Goal: Information Seeking & Learning: Learn about a topic

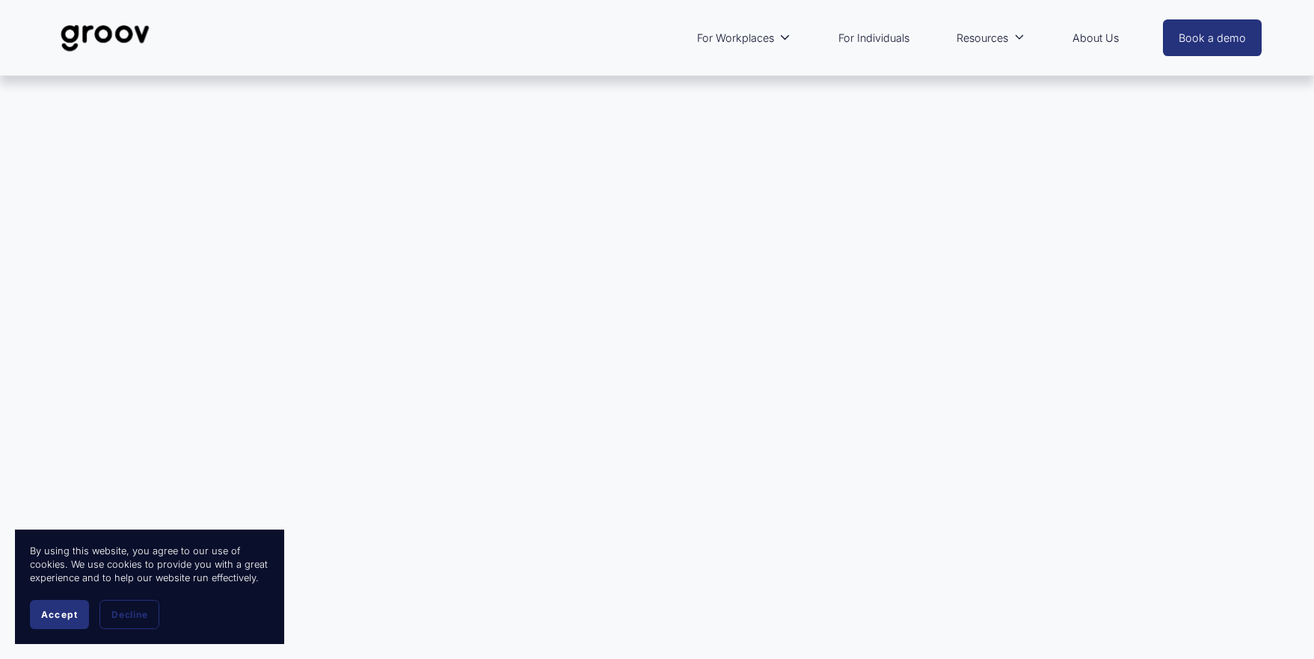
click at [74, 613] on span "Accept" at bounding box center [59, 614] width 37 height 11
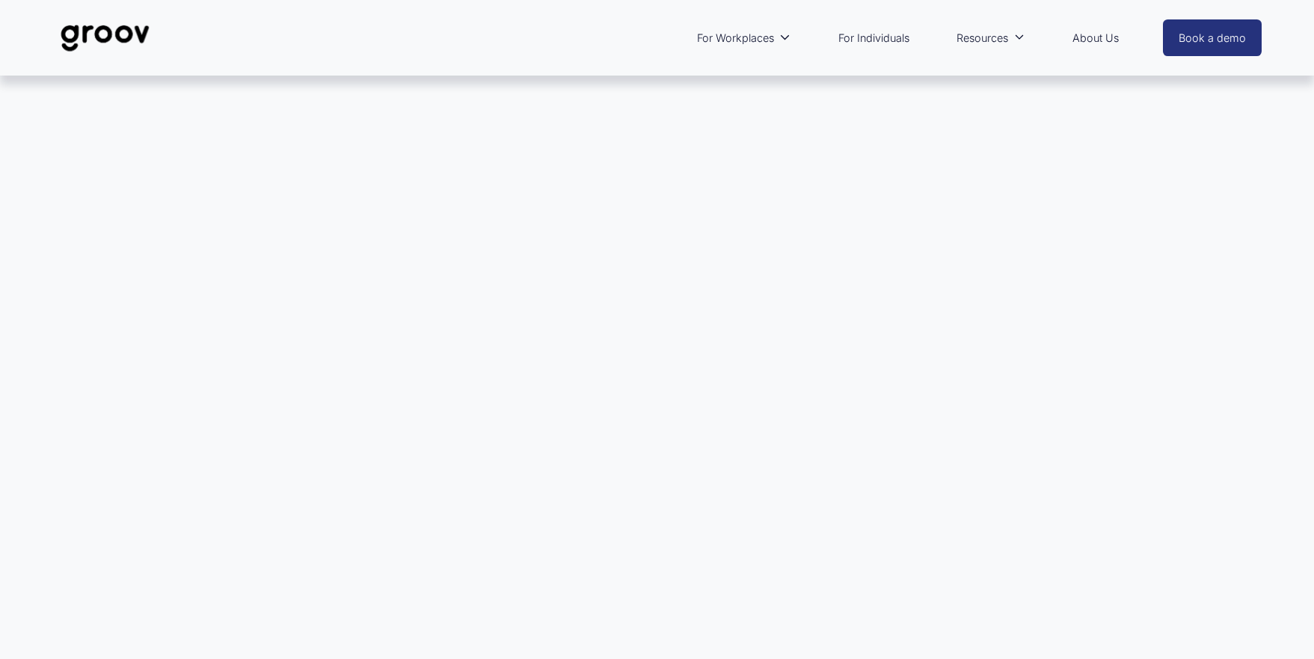
click at [1086, 35] on link "About Us" at bounding box center [1095, 38] width 61 height 34
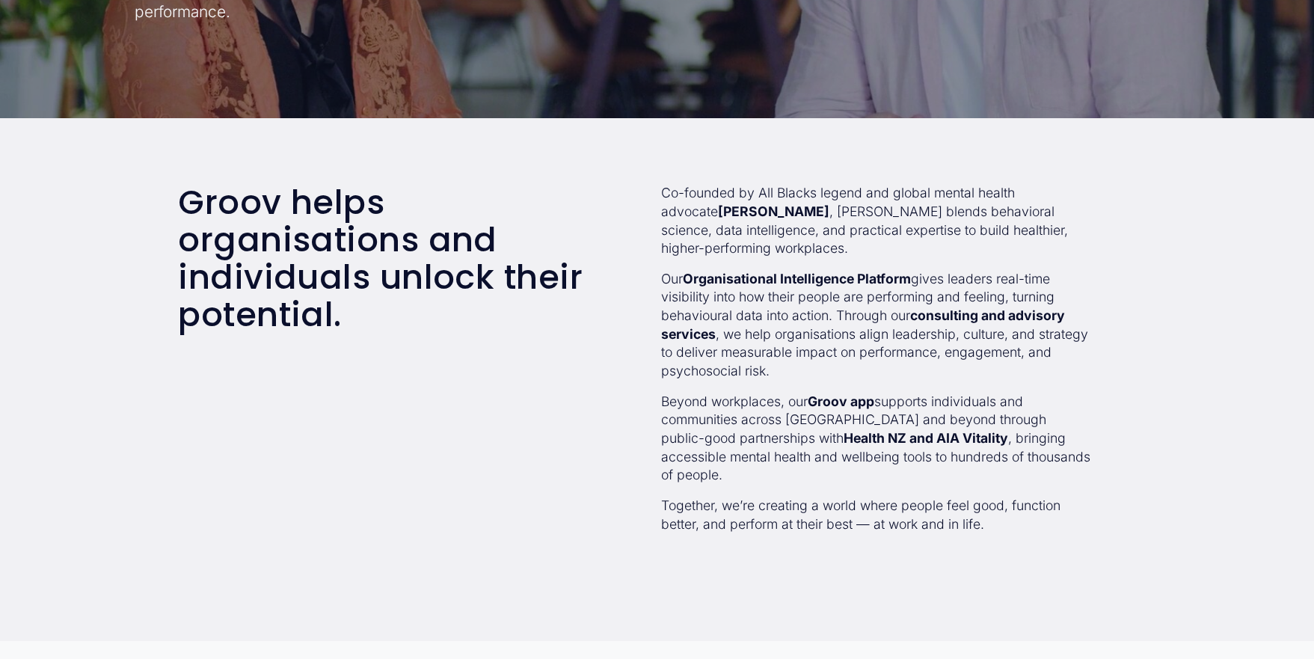
scroll to position [399, 0]
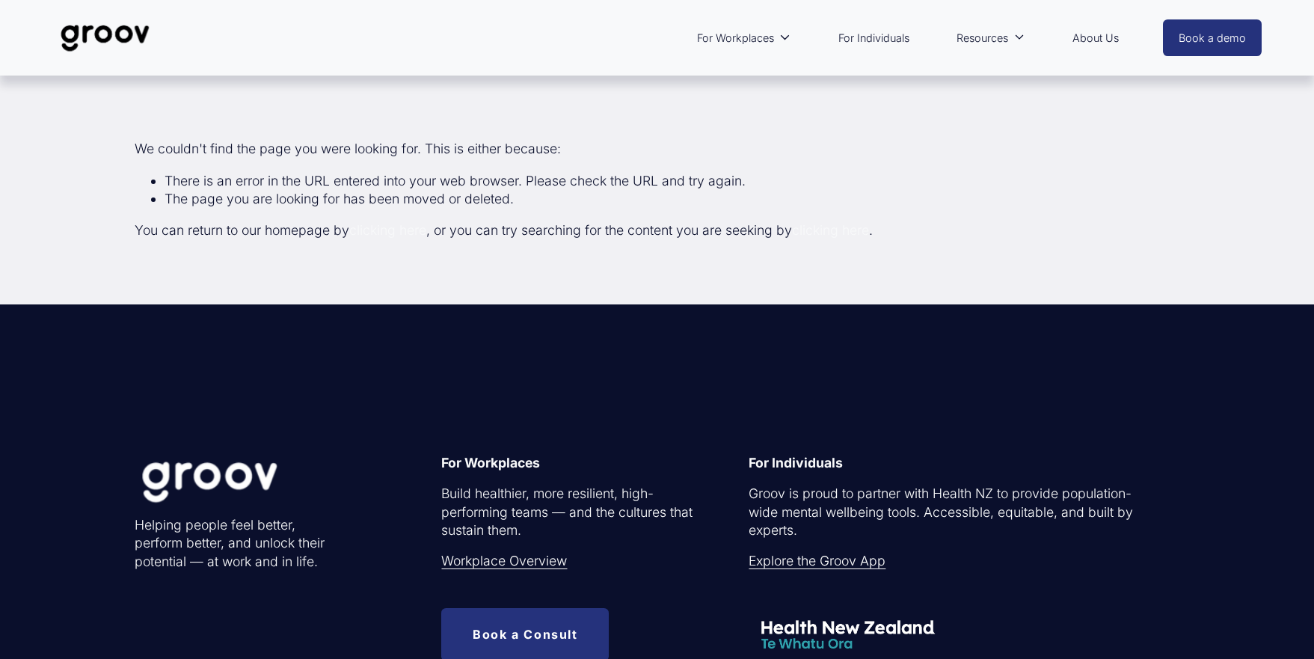
click at [129, 34] on img at bounding box center [104, 37] width 105 height 49
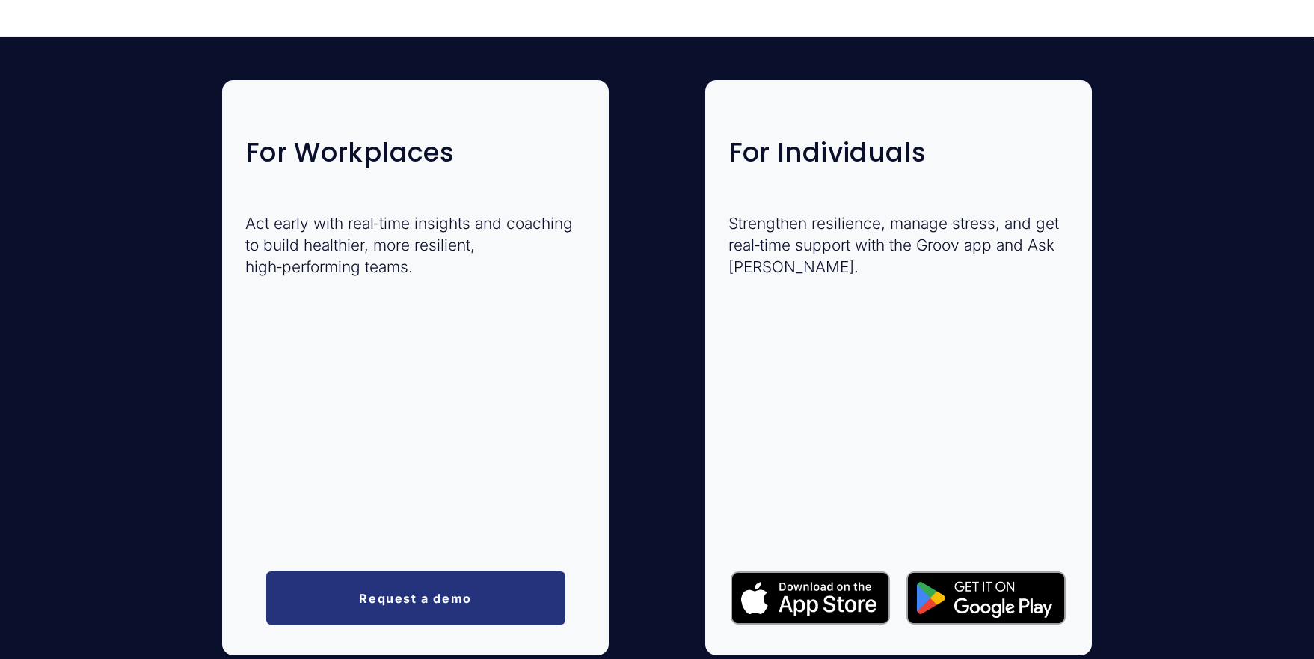
scroll to position [2569, 0]
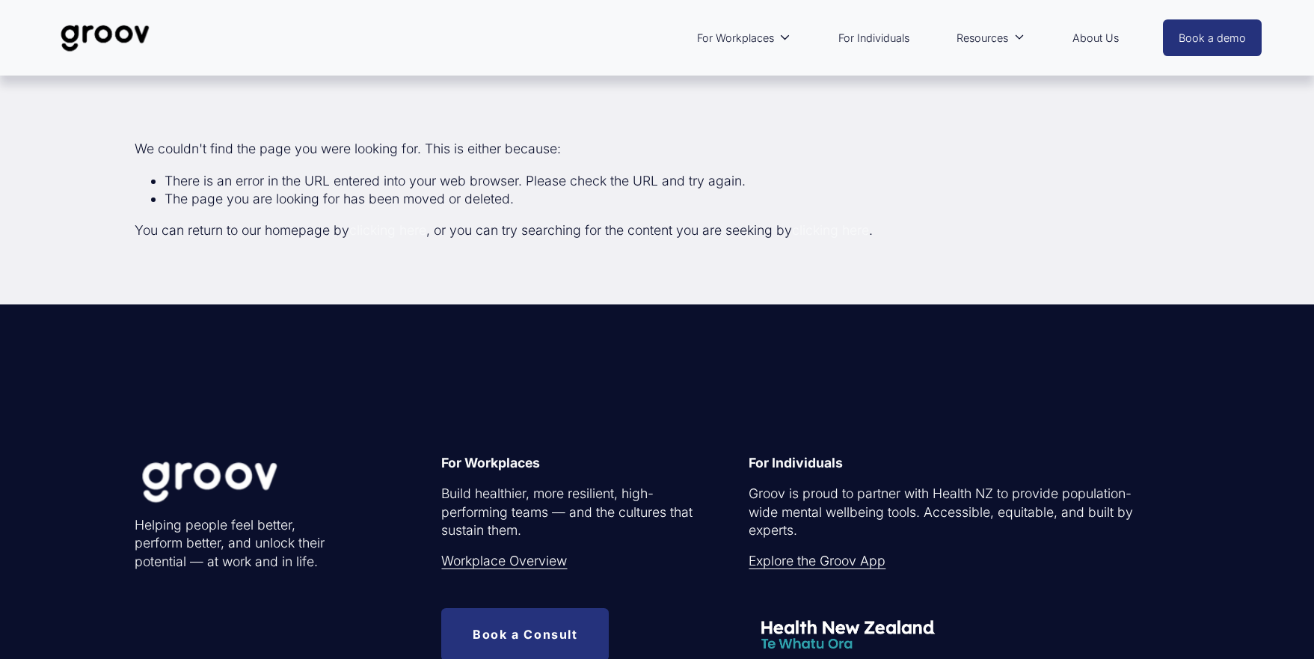
click at [1091, 33] on link "About Us" at bounding box center [1095, 38] width 61 height 34
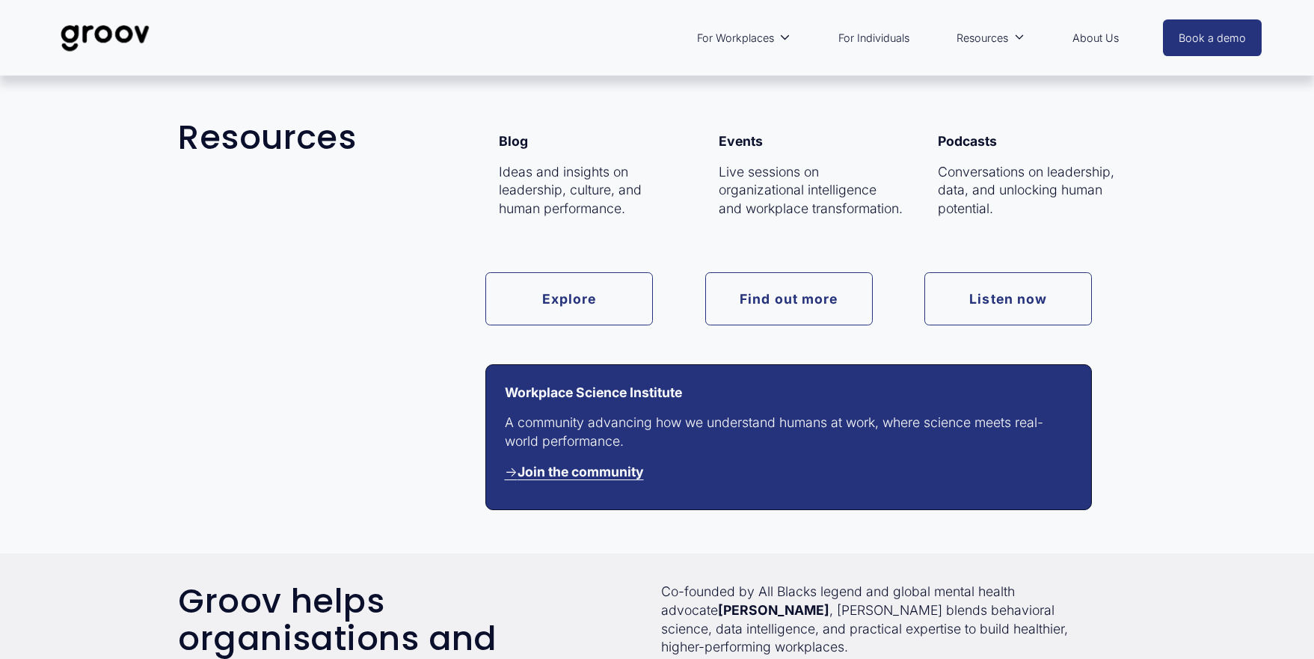
click at [983, 37] on span "Resources" at bounding box center [982, 37] width 52 height 19
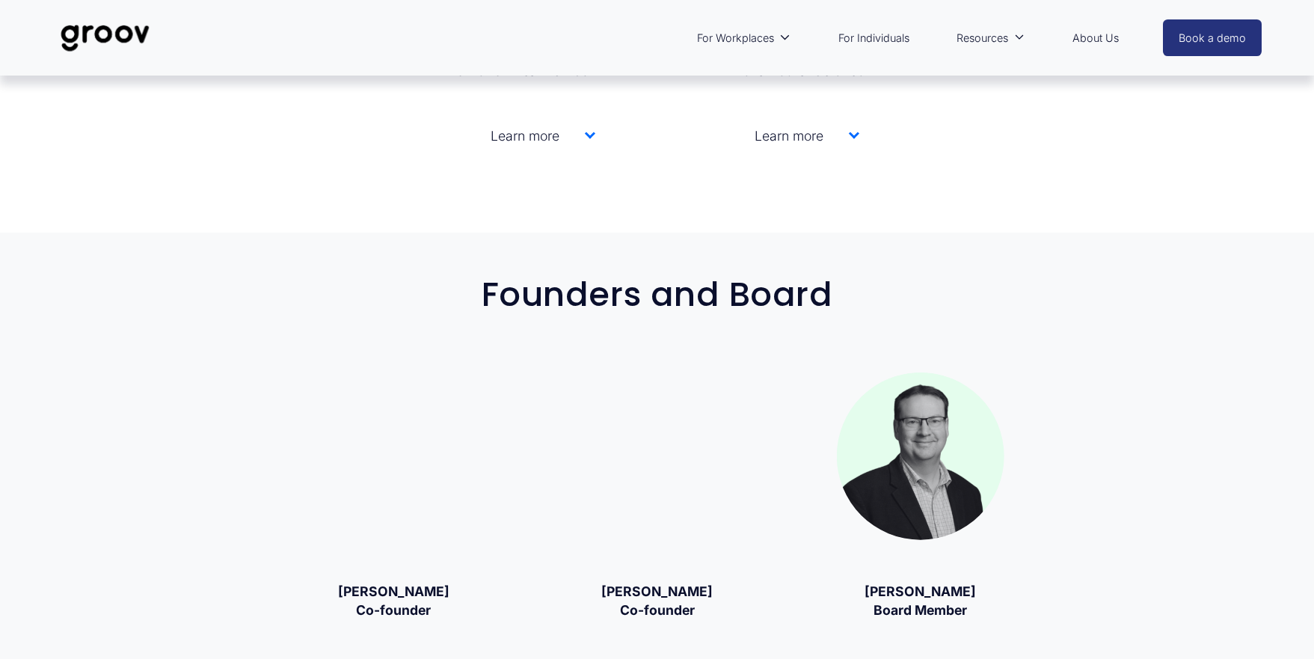
scroll to position [1950, 0]
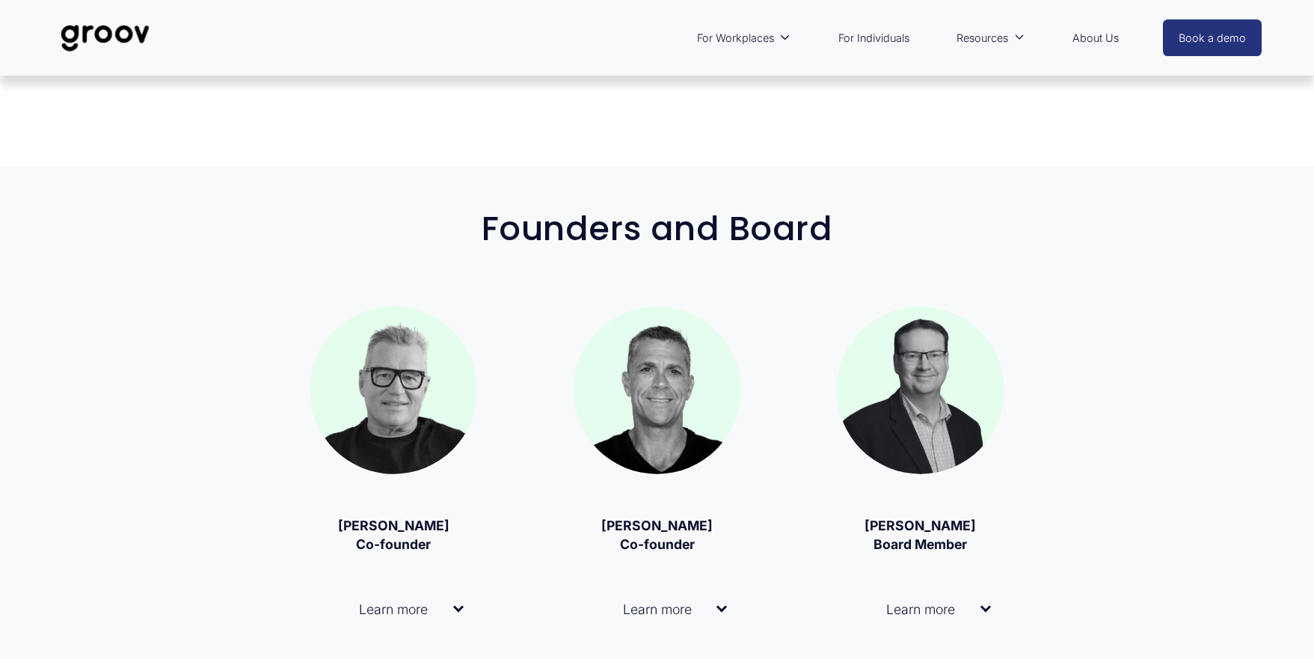
click at [440, 390] on div at bounding box center [393, 390] width 167 height 167
click at [409, 608] on span "Learn more" at bounding box center [388, 609] width 130 height 16
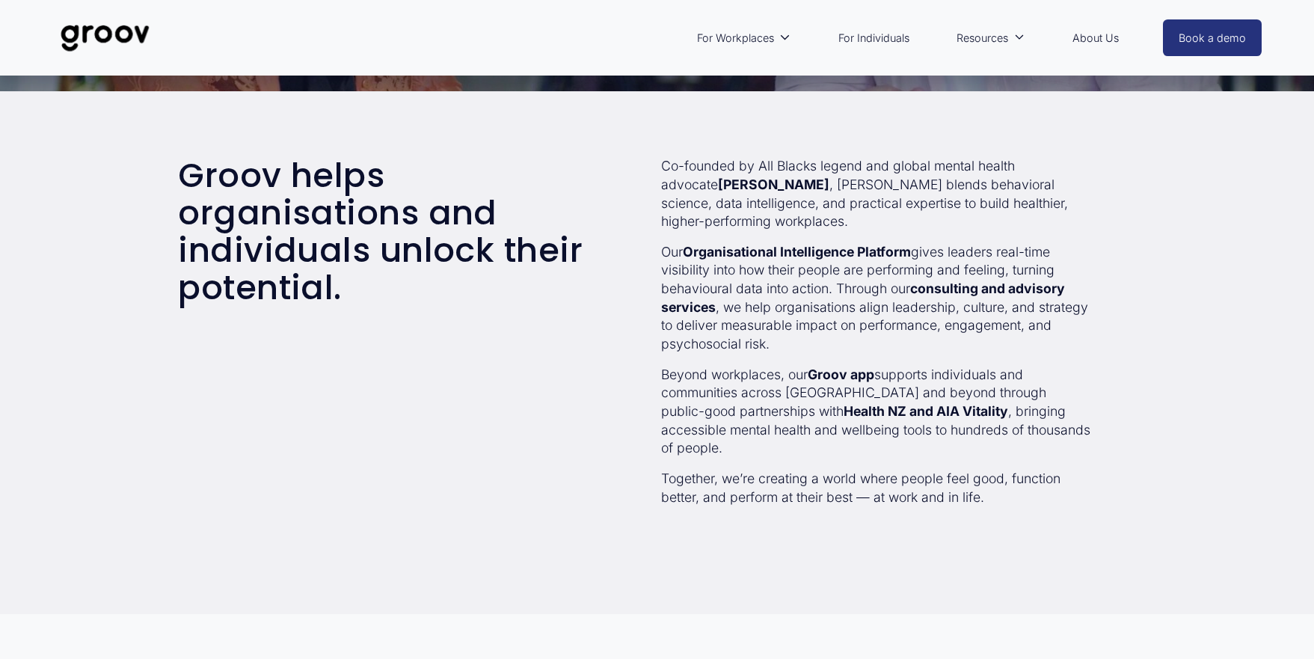
scroll to position [0, 0]
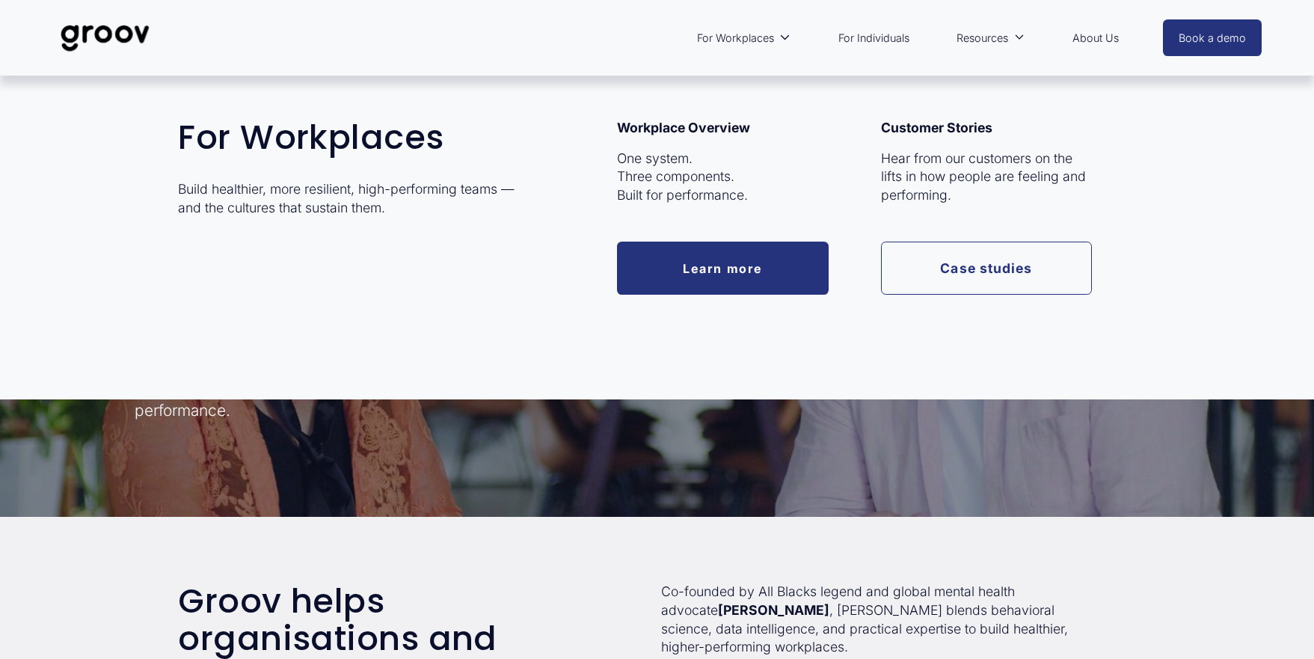
click at [722, 35] on span "For Workplaces" at bounding box center [735, 37] width 77 height 19
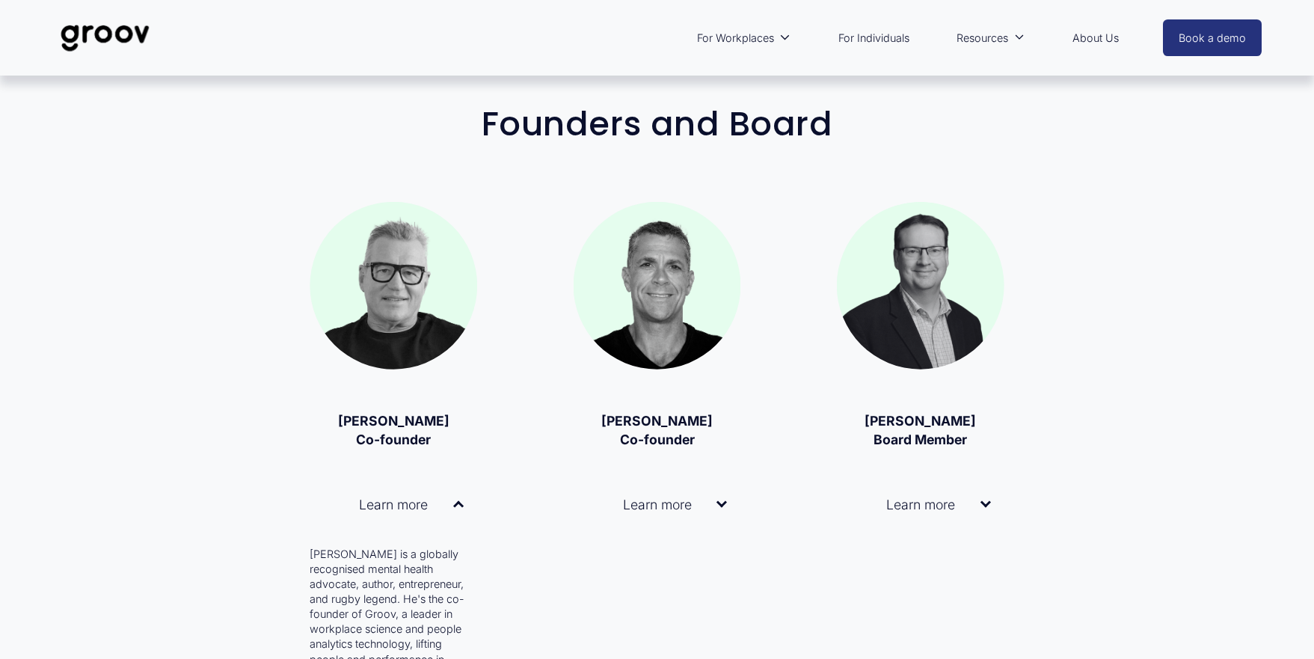
scroll to position [2118, 0]
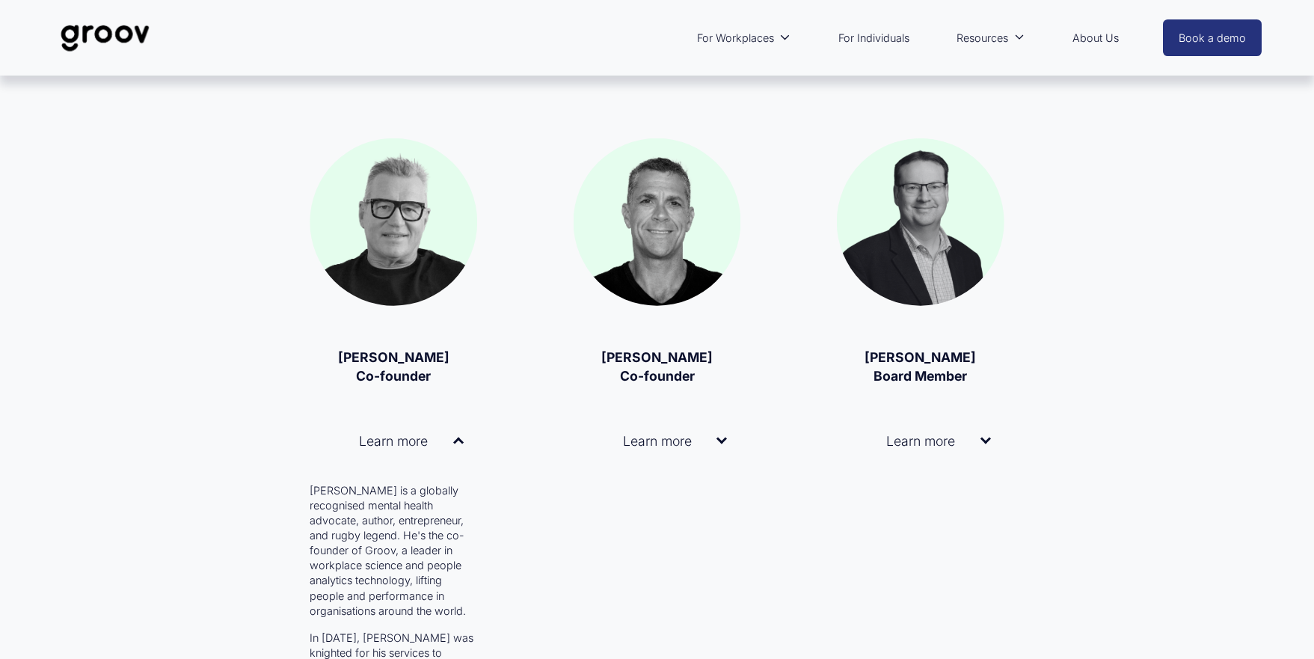
click at [390, 255] on div at bounding box center [393, 221] width 167 height 167
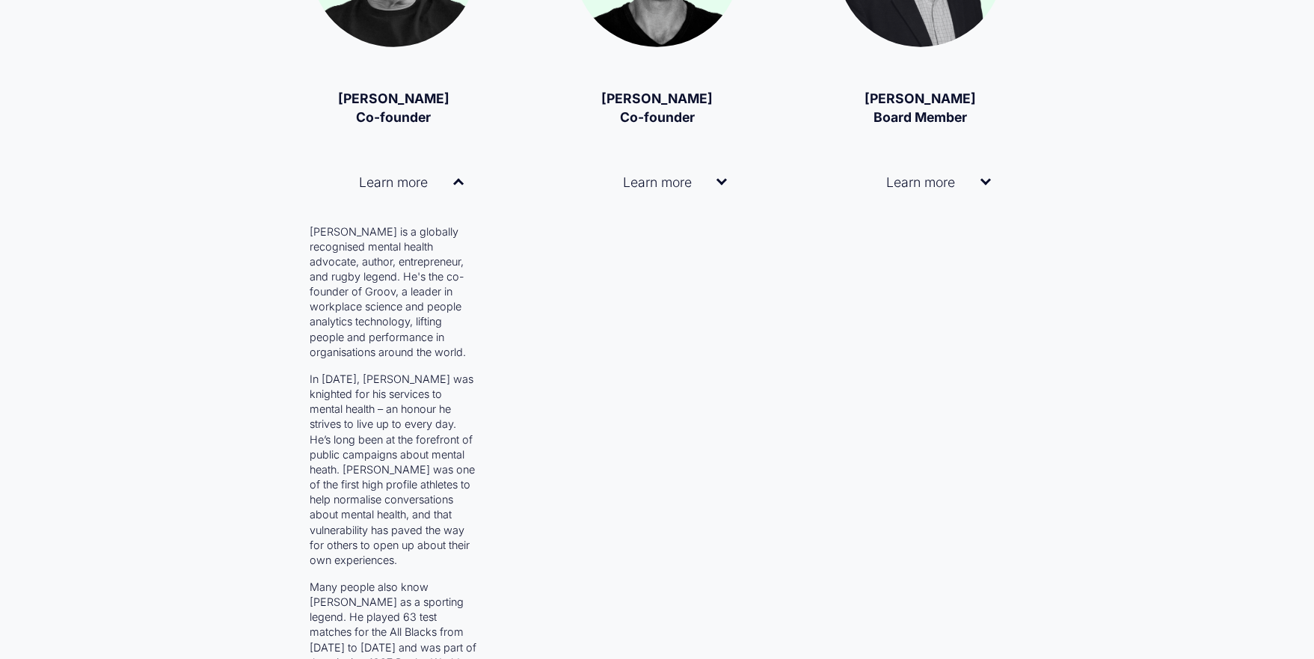
scroll to position [2384, 0]
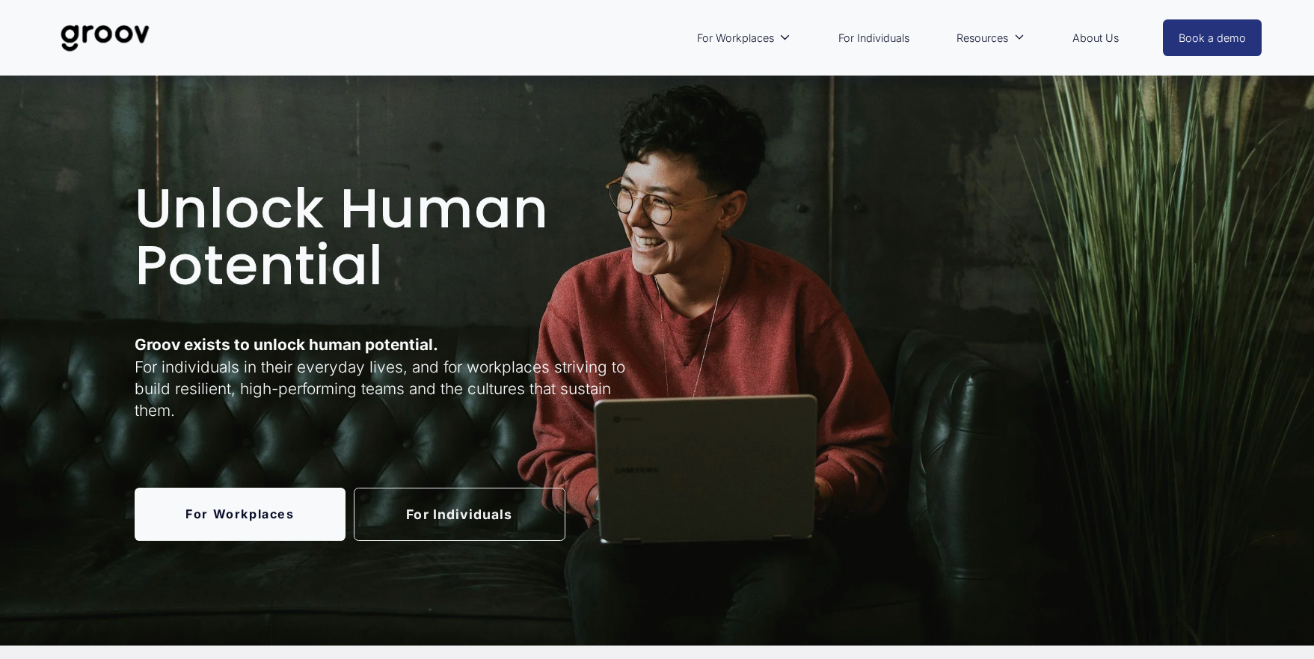
click at [1108, 34] on link "About Us" at bounding box center [1095, 38] width 61 height 34
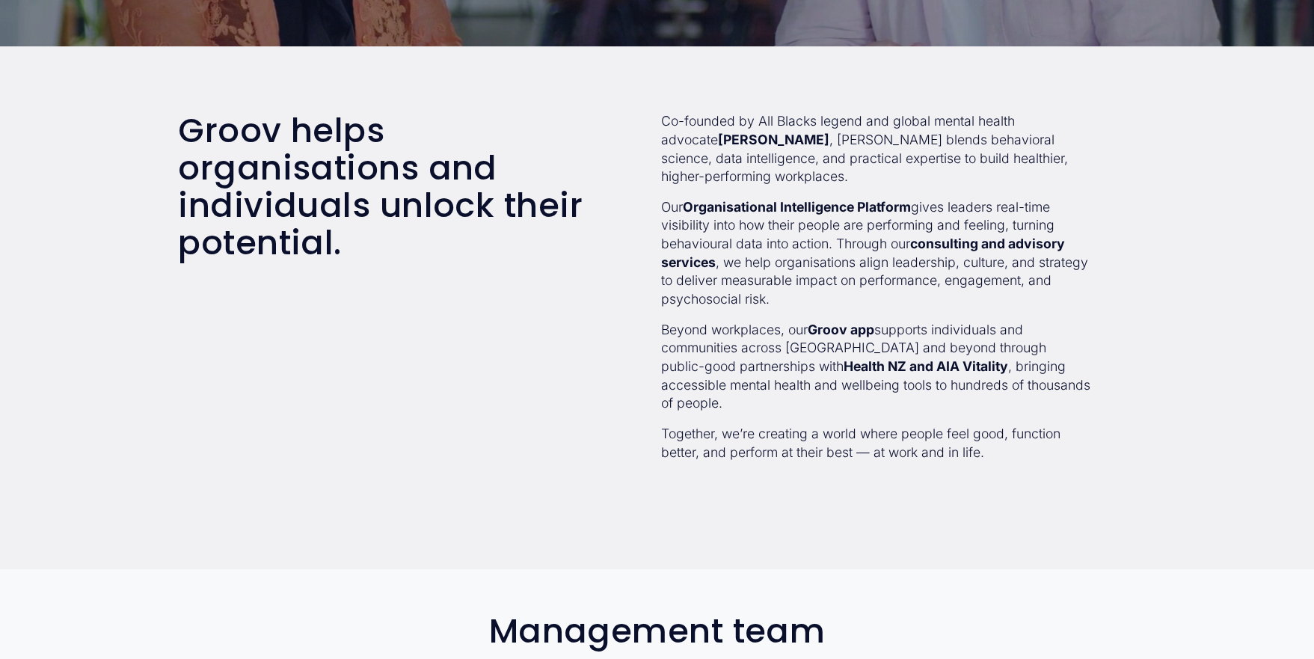
scroll to position [462, 0]
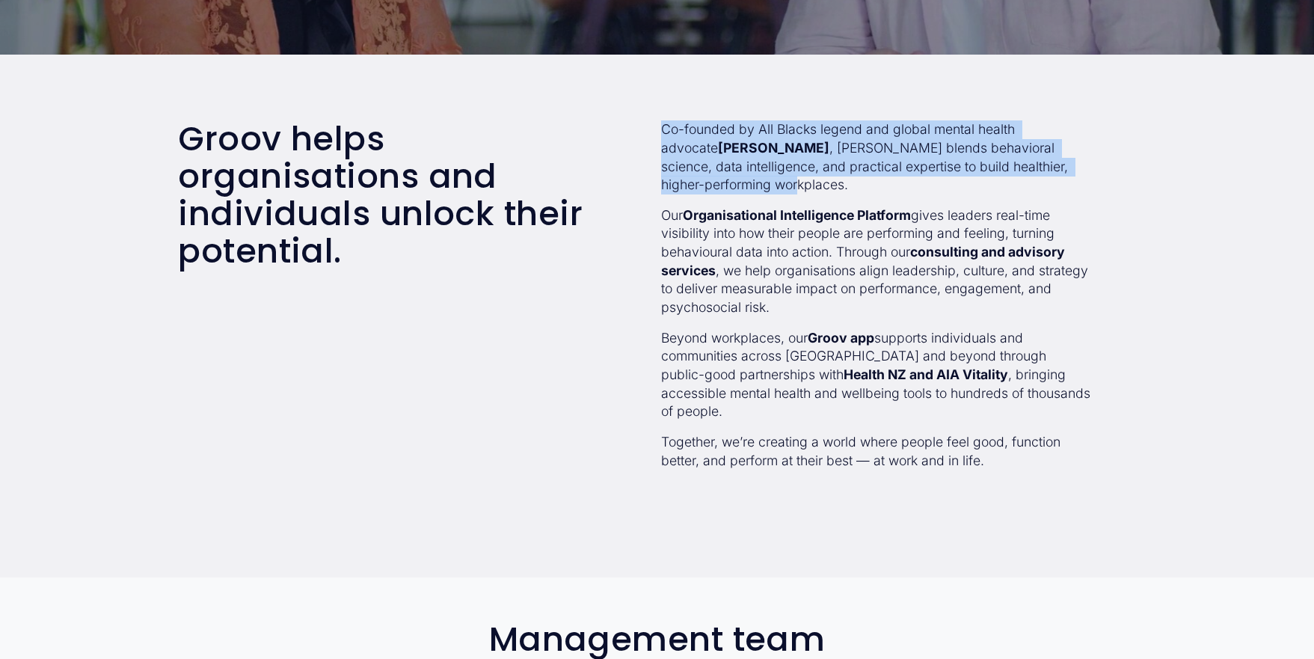
drag, startPoint x: 766, startPoint y: 183, endPoint x: 662, endPoint y: 132, distance: 115.7
click at [662, 132] on p "Co-founded by All Blacks legend and global mental health advocate Sir John Kirw…" at bounding box center [876, 157] width 431 height 74
copy p "Co-founded by All Blacks legend and global mental health advocate Sir John Kirw…"
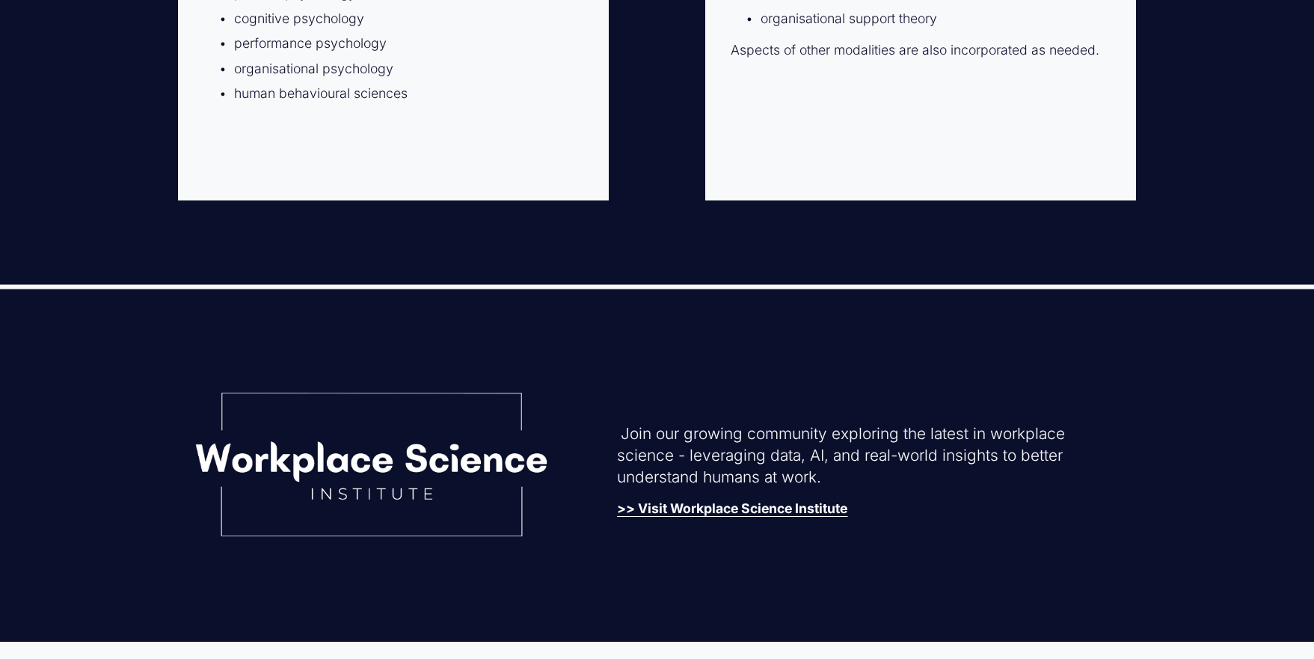
scroll to position [3535, 0]
